Goal: Use online tool/utility: Utilize a website feature to perform a specific function

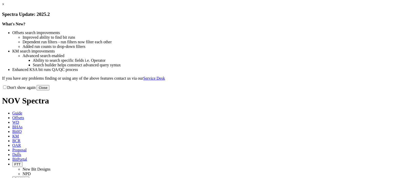
click at [4, 6] on link "×" at bounding box center [3, 4] width 2 height 4
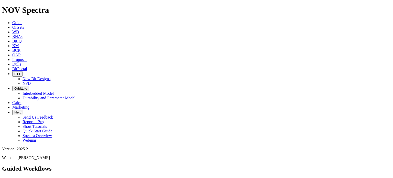
click at [21, 100] on link "Calcs" at bounding box center [16, 102] width 9 height 4
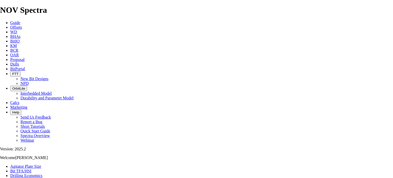
click at [31, 169] on link "Bit TFA/HSI" at bounding box center [20, 171] width 21 height 4
drag, startPoint x: 149, startPoint y: 79, endPoint x: 162, endPoint y: 78, distance: 12.8
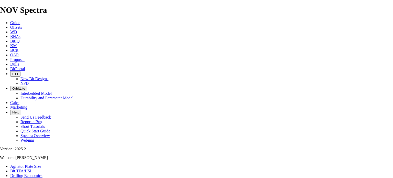
radio input "true"
radio input "false"
type input "159"
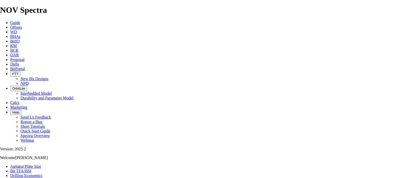
radio input "true"
radio input "false"
radio input "true"
radio input "false"
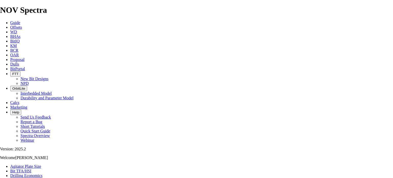
type input "1.3"
radio input "true"
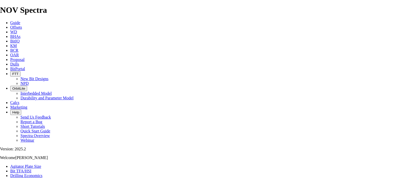
radio input "false"
type input "1300"
select select "number:6"
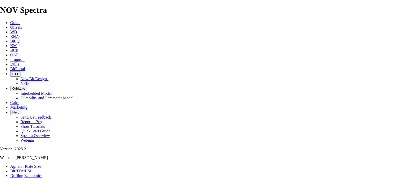
select select "number:6"
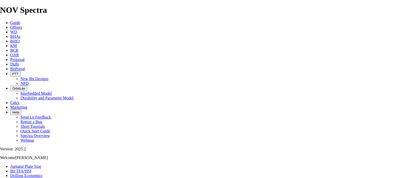
select select "number:6"
drag, startPoint x: 81, startPoint y: 126, endPoint x: 109, endPoint y: 135, distance: 29.1
type input "6"
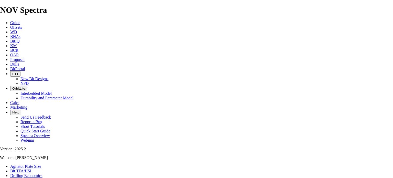
select select "number:0"
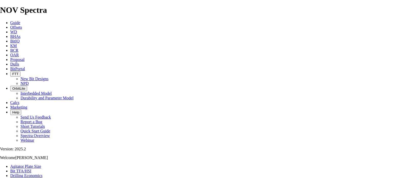
select select "number:0"
drag, startPoint x: 148, startPoint y: 134, endPoint x: 144, endPoint y: 134, distance: 4.7
type input "6"
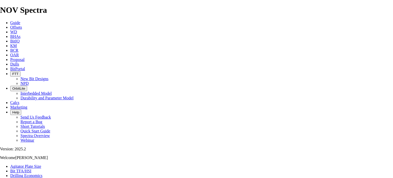
select select "number:8"
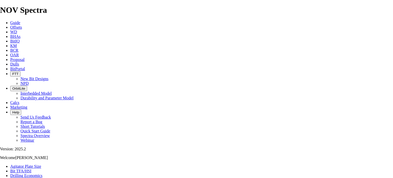
select select "number:8"
select select "number:7"
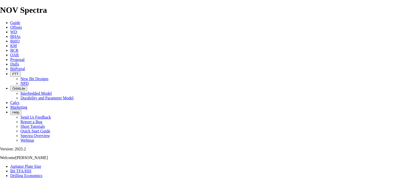
drag, startPoint x: 142, startPoint y: 146, endPoint x: 145, endPoint y: 145, distance: 2.6
drag, startPoint x: 148, startPoint y: 146, endPoint x: 151, endPoint y: 146, distance: 2.8
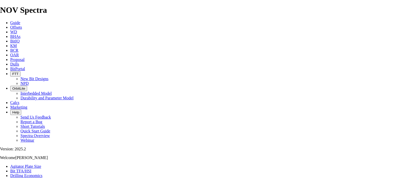
select select "number:7"
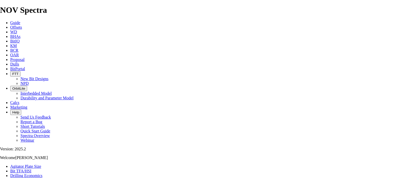
select select "number:7"
type input "5"
select select "number:0"
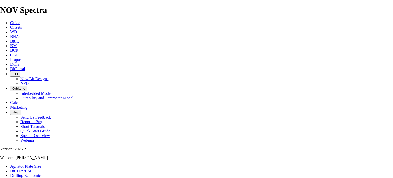
select select "number:0"
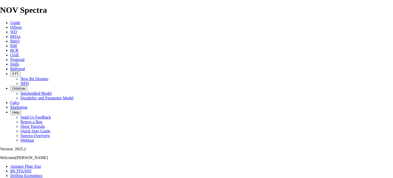
type input "6"
select select "number:8"
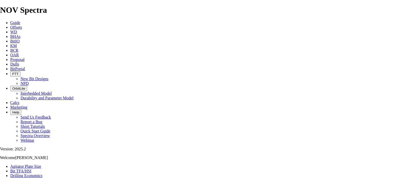
select select "number:8"
